Goal: Contribute content

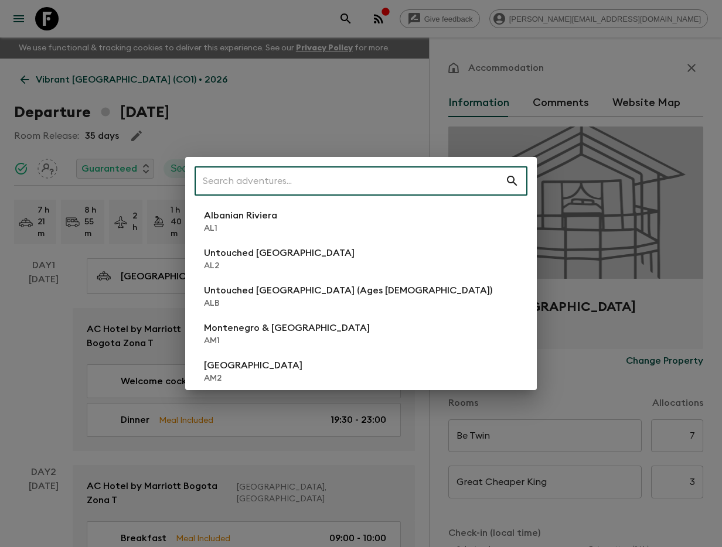
scroll to position [120, 0]
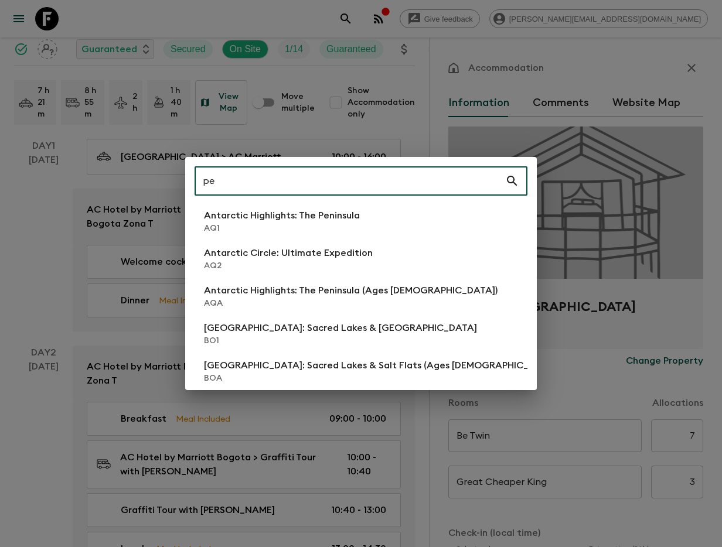
type input "pe1"
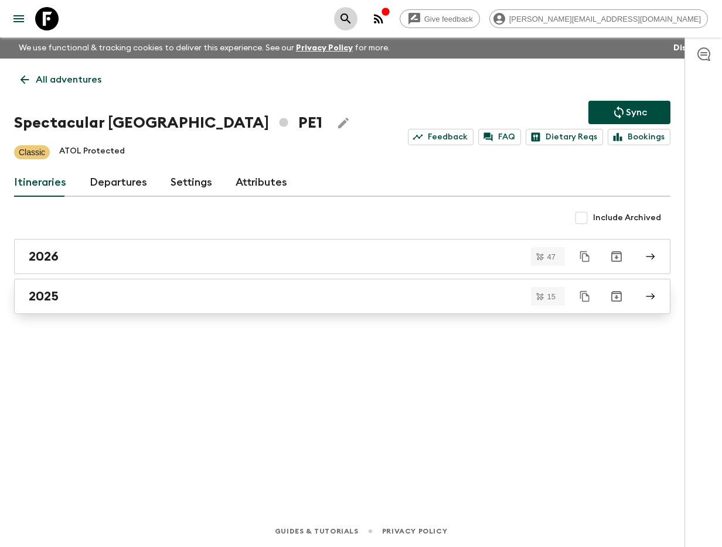
click at [338, 287] on link "2025" at bounding box center [342, 296] width 656 height 35
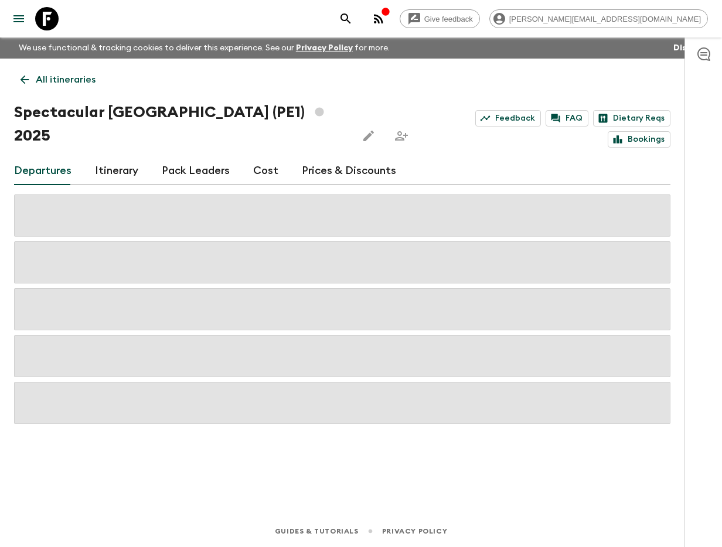
click at [117, 157] on link "Itinerary" at bounding box center [116, 171] width 43 height 28
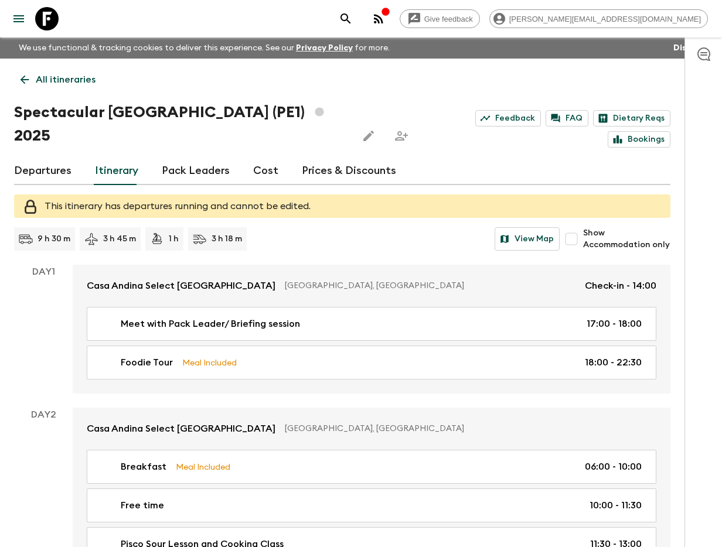
scroll to position [1344, 0]
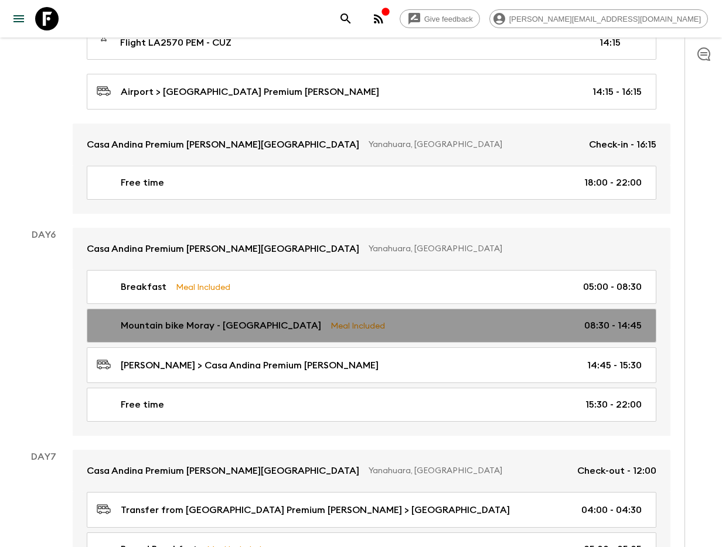
click at [575, 319] on div "Mountain bike Moray - [PERSON_NAME] Meal Included 08:30 - 14:45" at bounding box center [369, 326] width 545 height 14
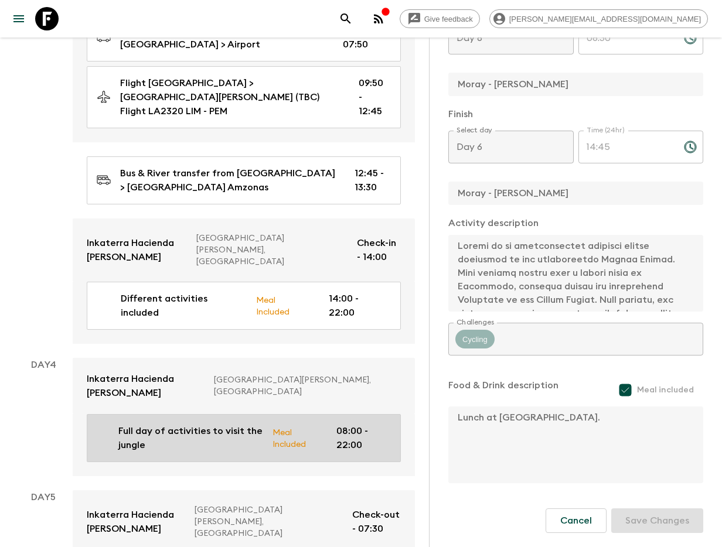
scroll to position [899, 0]
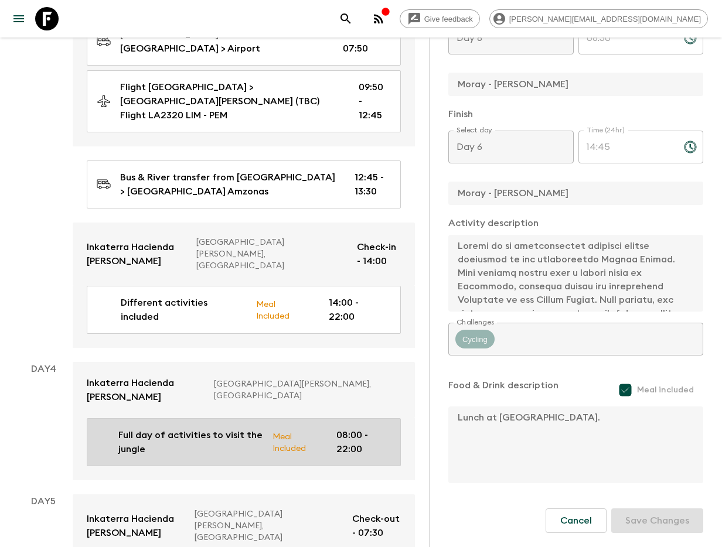
click at [196, 428] on p "Full day of activities to visit the jungle" at bounding box center [190, 442] width 145 height 28
type input "Full day of activities to visit the jungle"
type input "Lake [PERSON_NAME] and rainforest canopy walk"
type input "Hacienda [PERSON_NAME]"
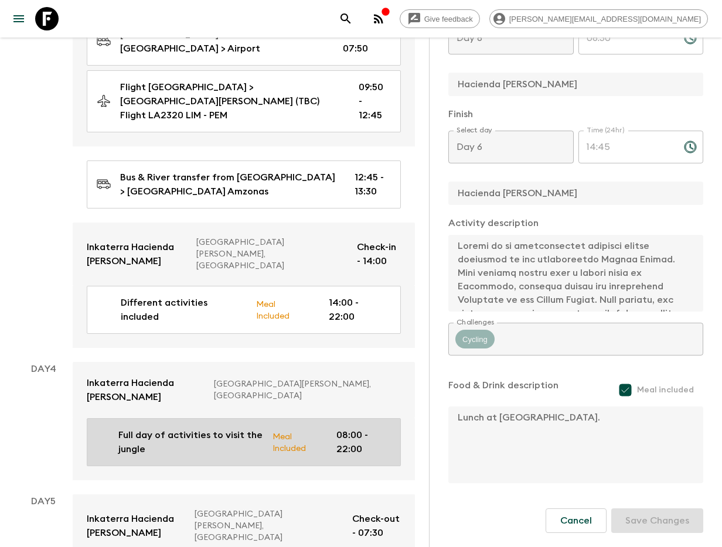
type textarea "Loremipsum dolo si am con adipi elits, doei tempor incididun utlabo etdo 91:25.…"
type input "Day 4"
type input "08:00"
type input "Day 4"
type input "22:00"
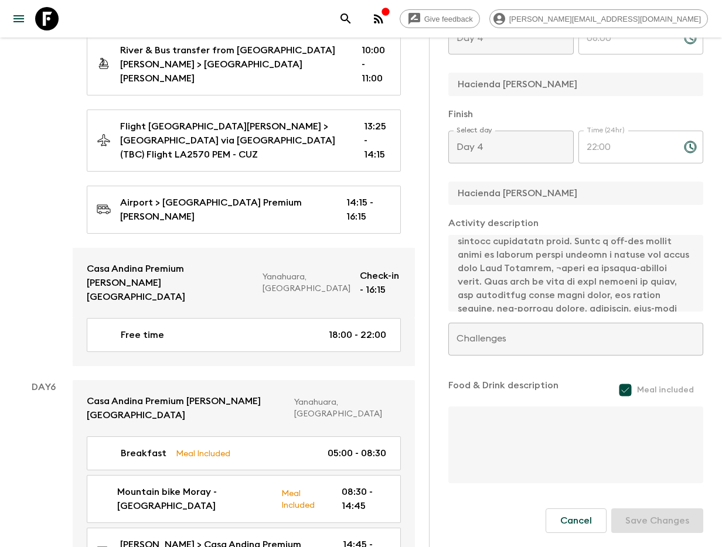
scroll to position [1495, 0]
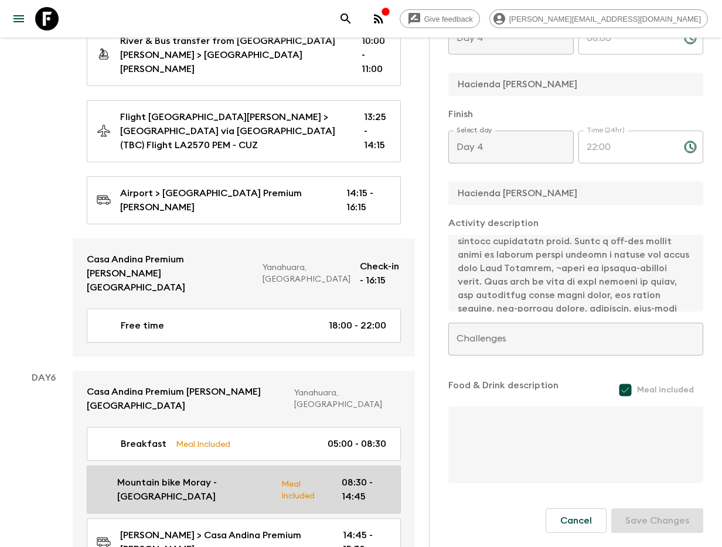
click at [181, 476] on p "Mountain bike Moray - [GEOGRAPHIC_DATA]" at bounding box center [194, 490] width 155 height 28
type input "Mountain bike Moray - [GEOGRAPHIC_DATA]"
type input "Sacred Valley mountain bike adventure"
type input "Moray - [PERSON_NAME]"
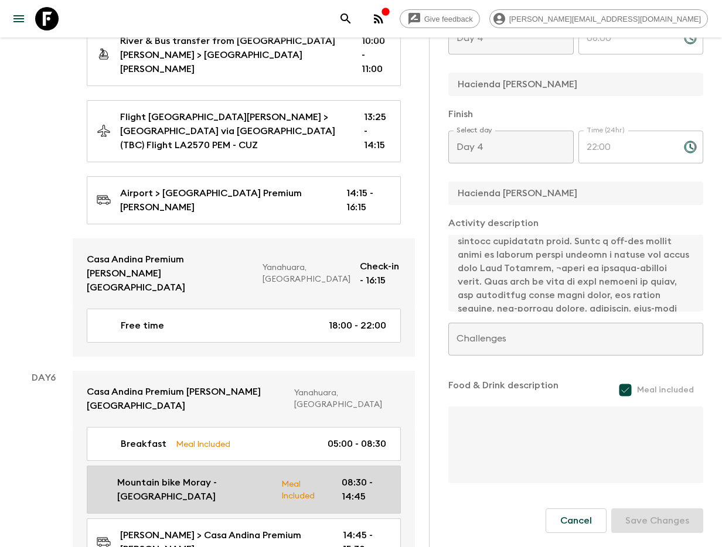
type textarea "Embark on an unforgettable mountain biking adventure in the breathtaking [GEOGR…"
type textarea "Lunch at [GEOGRAPHIC_DATA]."
type input "Day 6"
type input "08:30"
type input "Day 6"
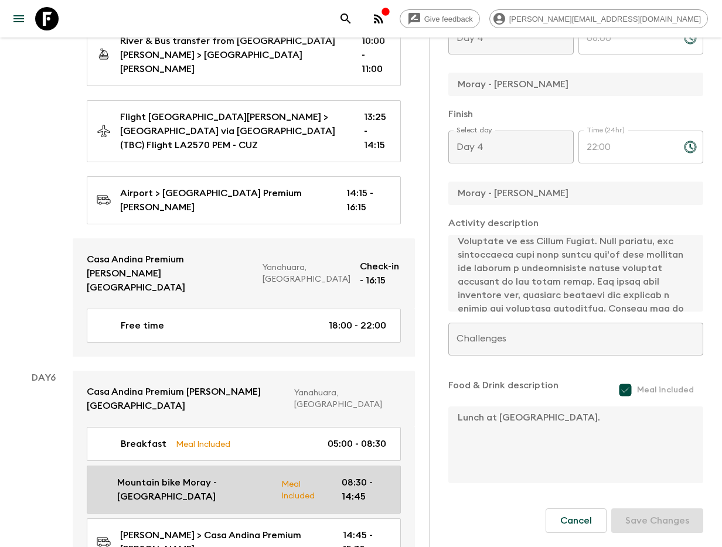
type input "14:45"
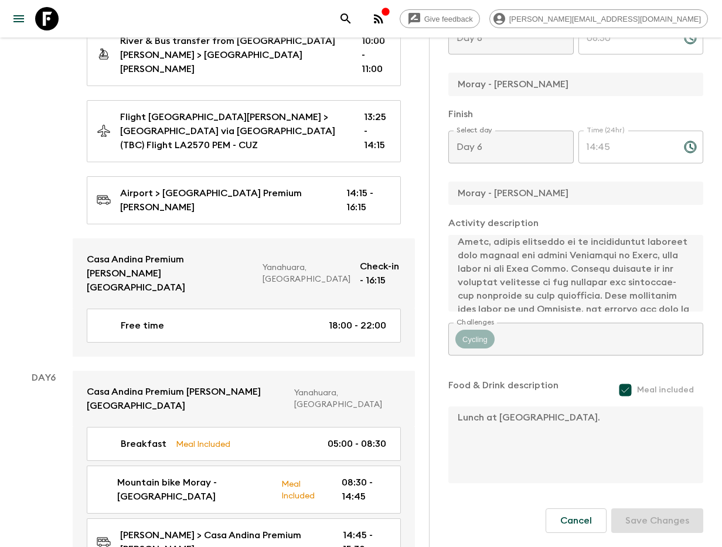
scroll to position [288, 0]
